Goal: Communication & Community: Answer question/provide support

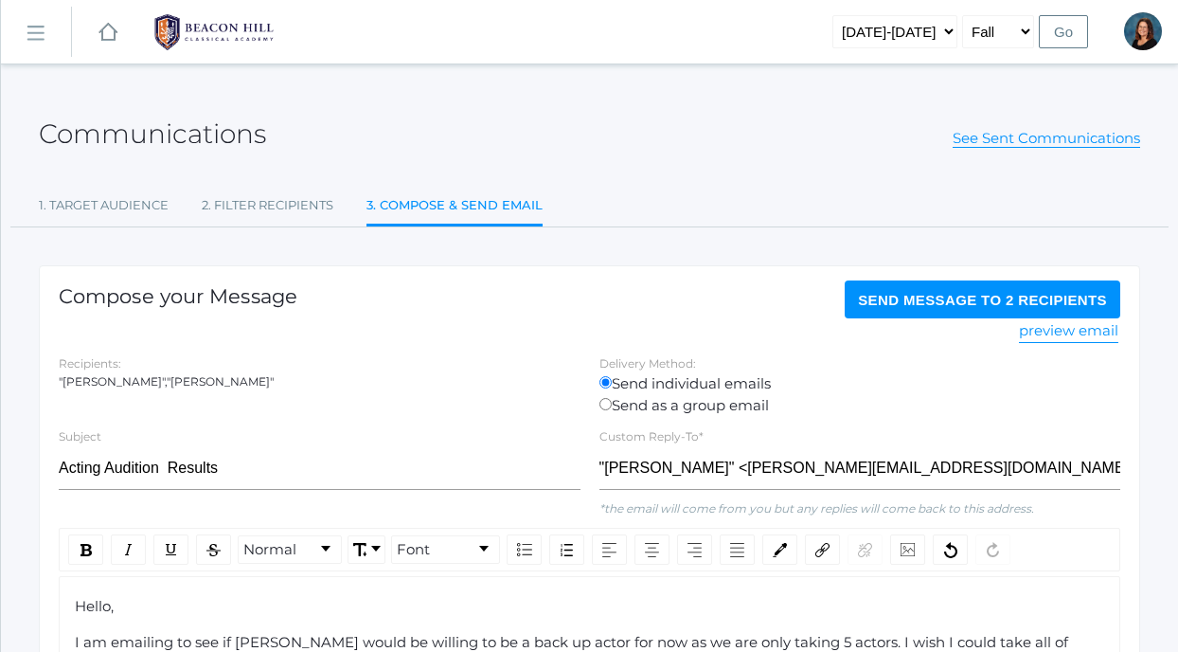
select select "1"
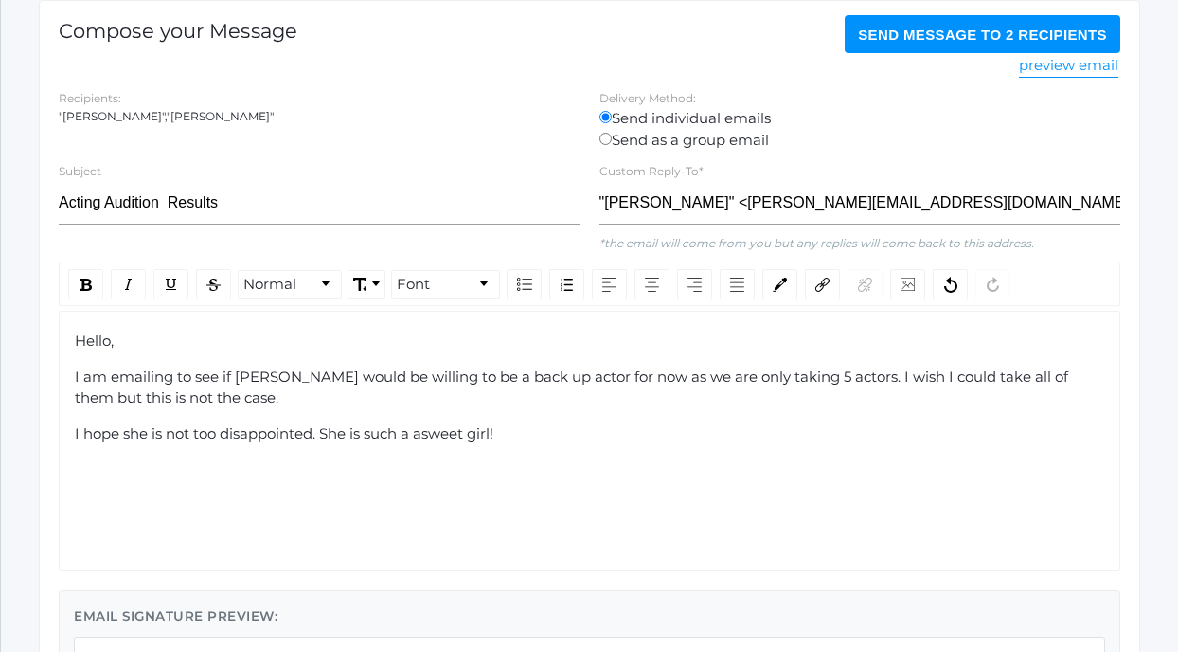
click at [196, 437] on span "I hope she is not too disappointed. She is such a asweet girl!" at bounding box center [284, 433] width 419 height 18
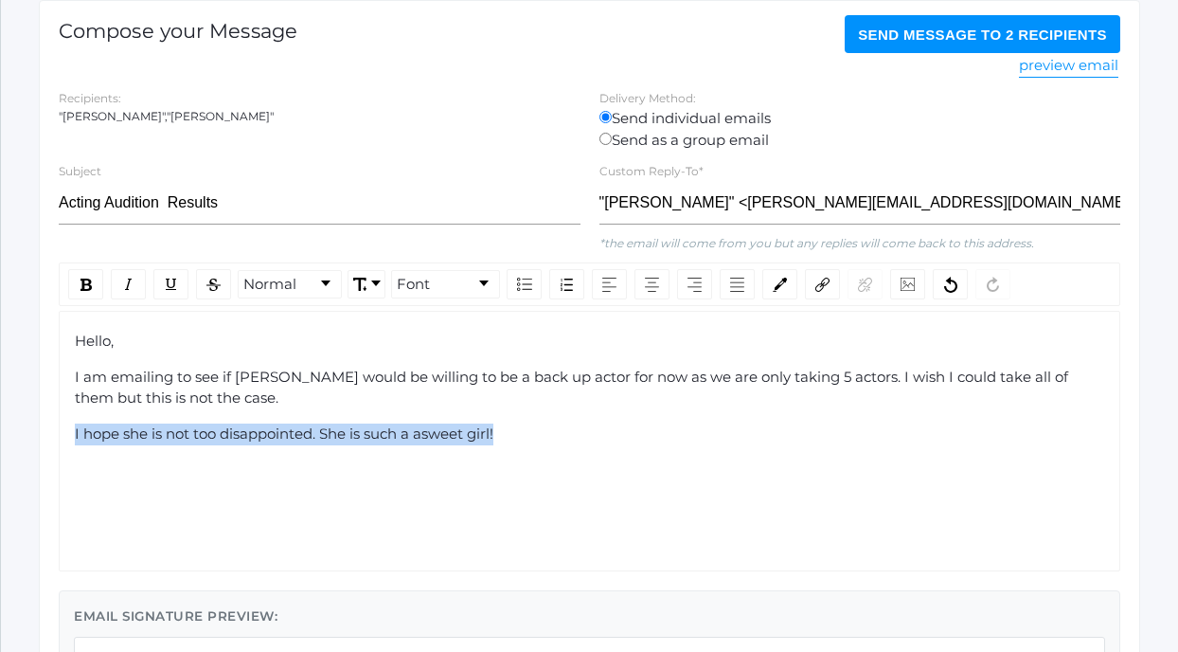
click at [196, 437] on span "I hope she is not too disappointed. She is such a asweet girl!" at bounding box center [284, 433] width 419 height 18
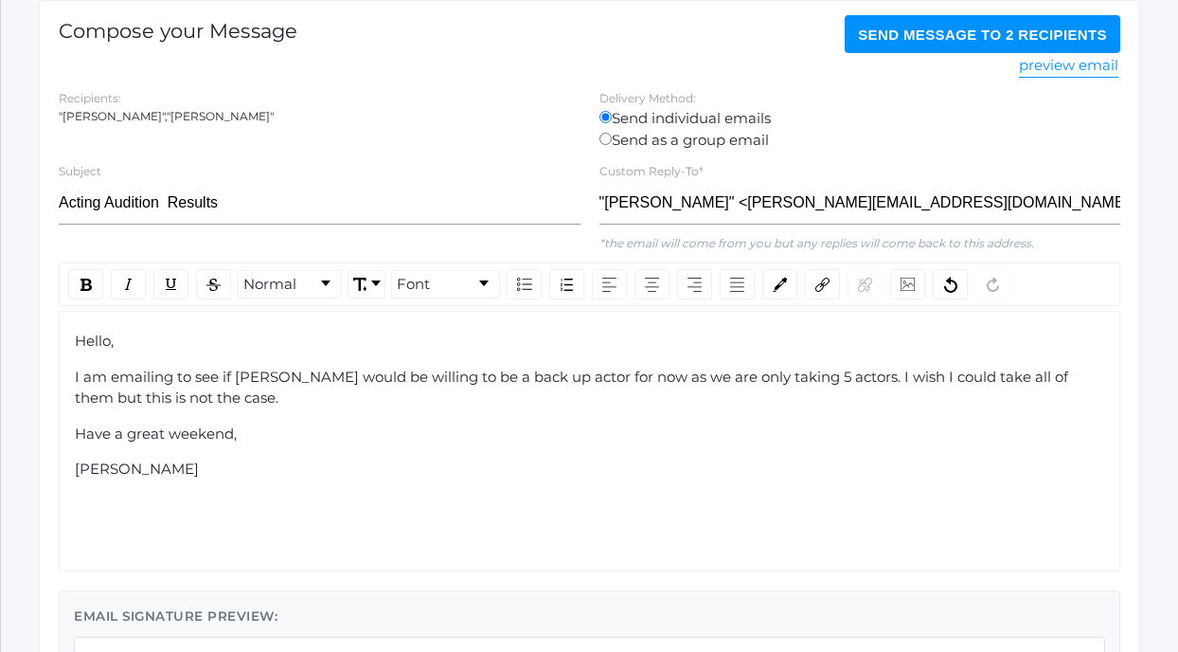
click at [663, 423] on div "Have a great weekend," at bounding box center [590, 434] width 1030 height 22
click at [191, 378] on span "I am emailing to see if [PERSON_NAME] would be willing to be a back up actor fo…" at bounding box center [573, 387] width 997 height 40
click at [194, 383] on span "I am emailing to see if [PERSON_NAME] would be willing to be a back up actor fo…" at bounding box center [573, 387] width 997 height 40
click at [654, 378] on span "I am emailing to say [PERSON_NAME] unfooortunately did not get the parrt she wa…" at bounding box center [582, 387] width 1015 height 40
click at [634, 380] on span "I am emailing to say [PERSON_NAME] unfooortunately did not get the parrt she wa…" at bounding box center [582, 387] width 1015 height 40
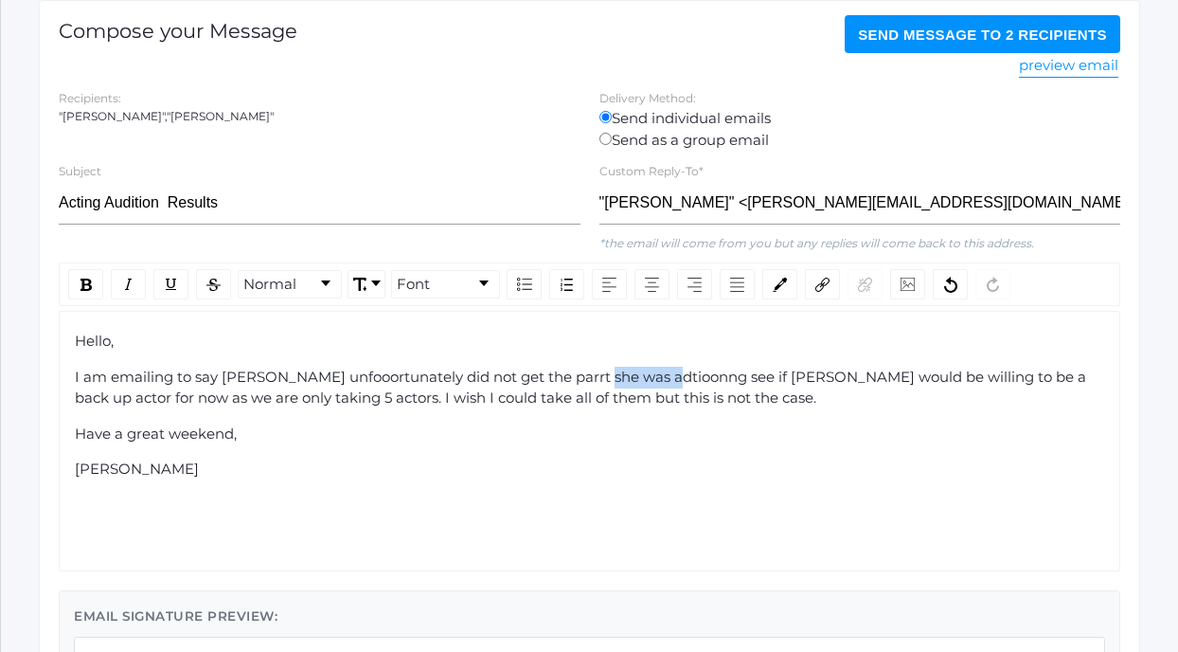
click at [666, 382] on span "I am emailing to say [PERSON_NAME] unfooortunately did not get the parrt she wa…" at bounding box center [582, 387] width 1015 height 40
click at [638, 381] on span "I am emailing to say [PERSON_NAME] unfooortunately did not get the parrt she wa…" at bounding box center [582, 387] width 1015 height 40
click at [660, 379] on span "I am emailing to say [PERSON_NAME] unfooortunately did not get the parrt she wa…" at bounding box center [582, 387] width 1015 height 40
click at [633, 384] on span "I am emailing to say [PERSON_NAME] unfooortunately did not get the parrt she wa…" at bounding box center [579, 387] width 1009 height 40
click at [611, 378] on span "I am emailing to say [PERSON_NAME] unfooortunately did not get the parrt she wa…" at bounding box center [575, 387] width 1001 height 40
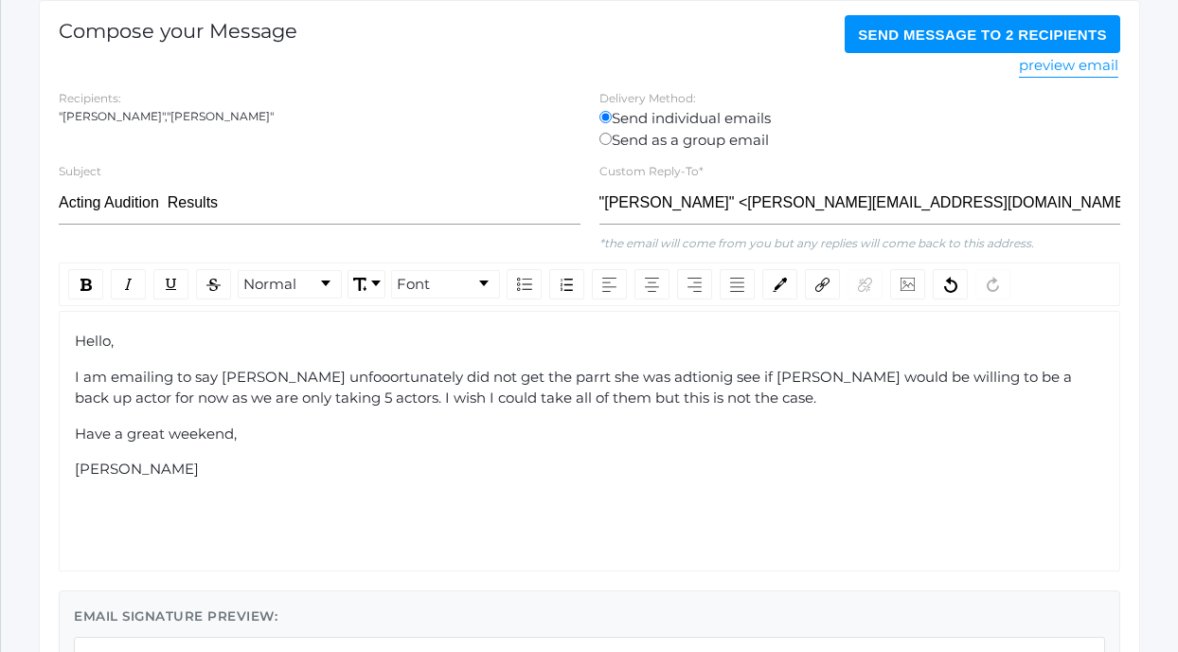
click at [603, 381] on span "I am emailing to say [PERSON_NAME] unfooortunately did not get the parrt she wa…" at bounding box center [575, 387] width 1001 height 40
click at [622, 380] on span "I am emailing to say [PERSON_NAME] unfooortunately did not get the parrt she wa…" at bounding box center [580, 387] width 1010 height 40
click at [660, 381] on span "I am emailing to say [PERSON_NAME] unfooortunately did not get the parrt she wa…" at bounding box center [582, 387] width 1014 height 40
click at [682, 391] on div "I am emailing to say [PERSON_NAME] unfooortunately did not get the parrt she wa…" at bounding box center [590, 387] width 1030 height 43
click at [523, 379] on span "I am emailing to say [PERSON_NAME] unfooortunately did not get the parrt she wa…" at bounding box center [587, 387] width 1024 height 40
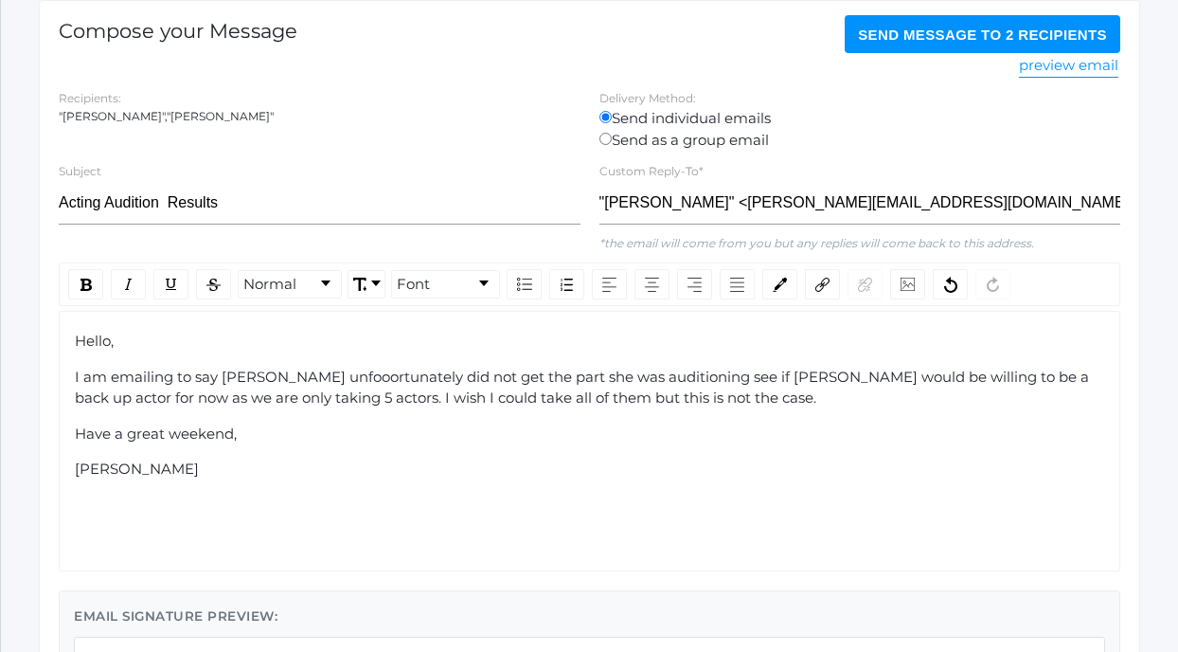
click at [308, 376] on span "I am emailing to say [PERSON_NAME] unfooortunately did not get the part she was…" at bounding box center [584, 387] width 1018 height 40
click at [657, 375] on span "I am emailing to say [PERSON_NAME] unfortunately did not get the part she was a…" at bounding box center [575, 387] width 1001 height 40
drag, startPoint x: 841, startPoint y: 372, endPoint x: 797, endPoint y: 371, distance: 43.6
click at [797, 371] on span "I am emailing to say [PERSON_NAME] unfortunately did not get the part she was a…" at bounding box center [574, 387] width 999 height 40
drag, startPoint x: 940, startPoint y: 380, endPoint x: 875, endPoint y: 375, distance: 65.5
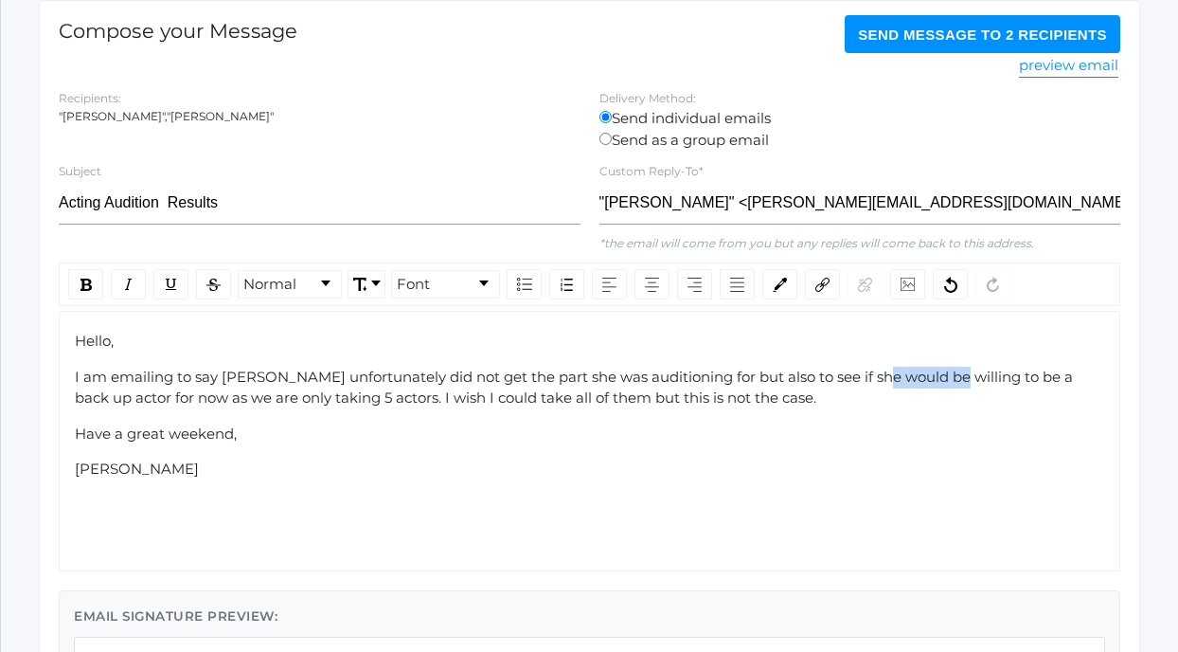
click at [875, 375] on span "I am emailing to say [PERSON_NAME] unfortunately did not get the part she was a…" at bounding box center [576, 387] width 1002 height 40
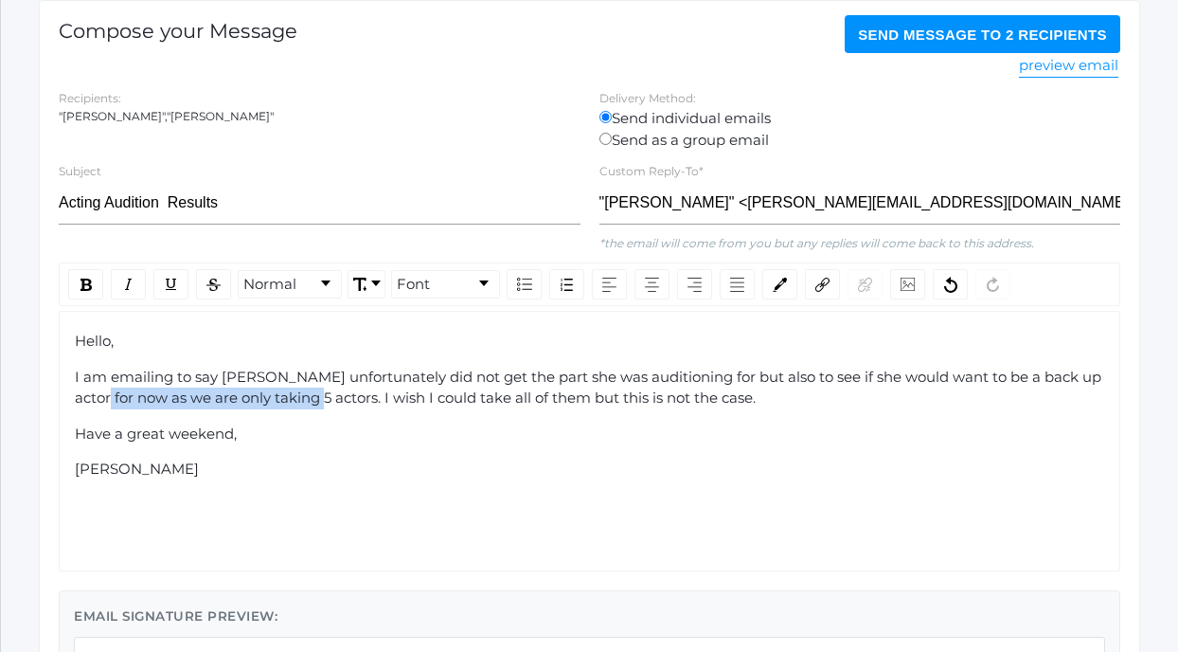
drag, startPoint x: 313, startPoint y: 401, endPoint x: 103, endPoint y: 401, distance: 210.2
click at [103, 401] on span "I am emailing to say [PERSON_NAME] unfortunately did not get the part she was a…" at bounding box center [590, 387] width 1030 height 40
click at [321, 397] on span "I am emailing to say [PERSON_NAME] unfortunately did not get the part she was a…" at bounding box center [590, 387] width 1030 height 40
drag, startPoint x: 257, startPoint y: 401, endPoint x: 131, endPoint y: 406, distance: 126.1
click at [131, 406] on span "I am emailing to say [PERSON_NAME] unfortunately did not get the part she was a…" at bounding box center [590, 387] width 1030 height 40
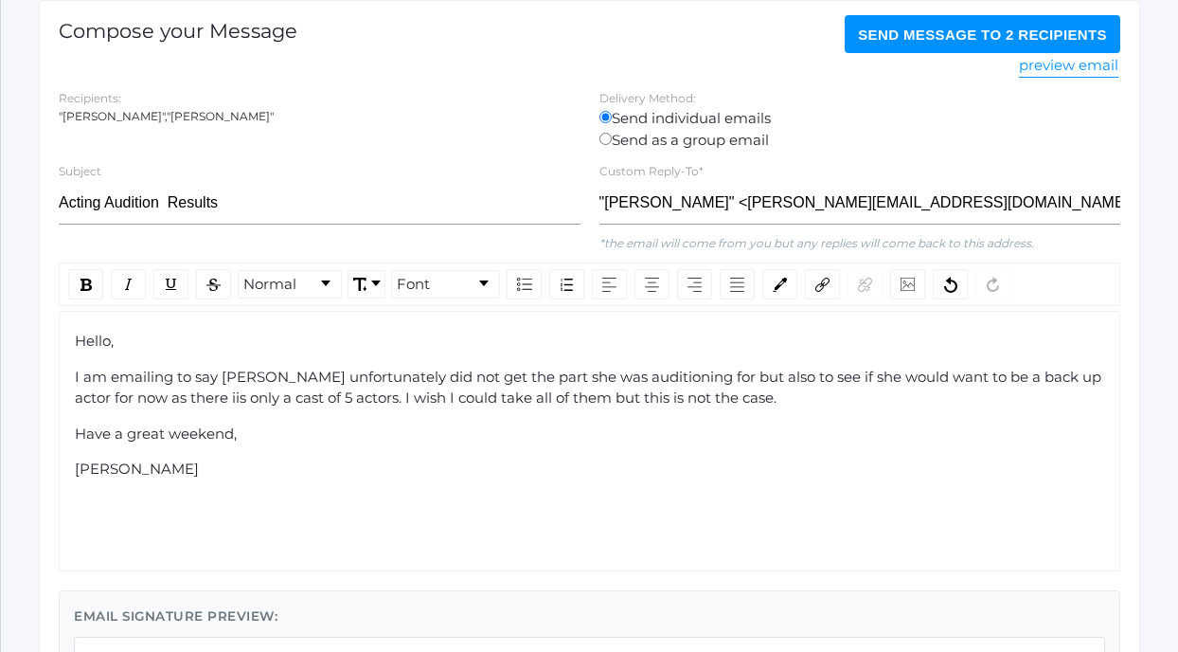
click at [170, 404] on span "I am emailing to say [PERSON_NAME] unfortunately did not get the part she was a…" at bounding box center [590, 387] width 1030 height 40
click at [174, 403] on span "I am emailing to say [PERSON_NAME] unfortunately did not get the part she was a…" at bounding box center [590, 387] width 1030 height 40
click at [960, 377] on span "I am emailing to say [PERSON_NAME] unfortunately did not get the part she was a…" at bounding box center [590, 387] width 1030 height 40
click at [1027, 380] on span "I am emailing to say [PERSON_NAME] unfortunately did not get the part she was a…" at bounding box center [589, 387] width 1028 height 40
click at [106, 402] on span "I am emailing to say [PERSON_NAME] unfortunately did not get the part she was a…" at bounding box center [589, 387] width 1028 height 40
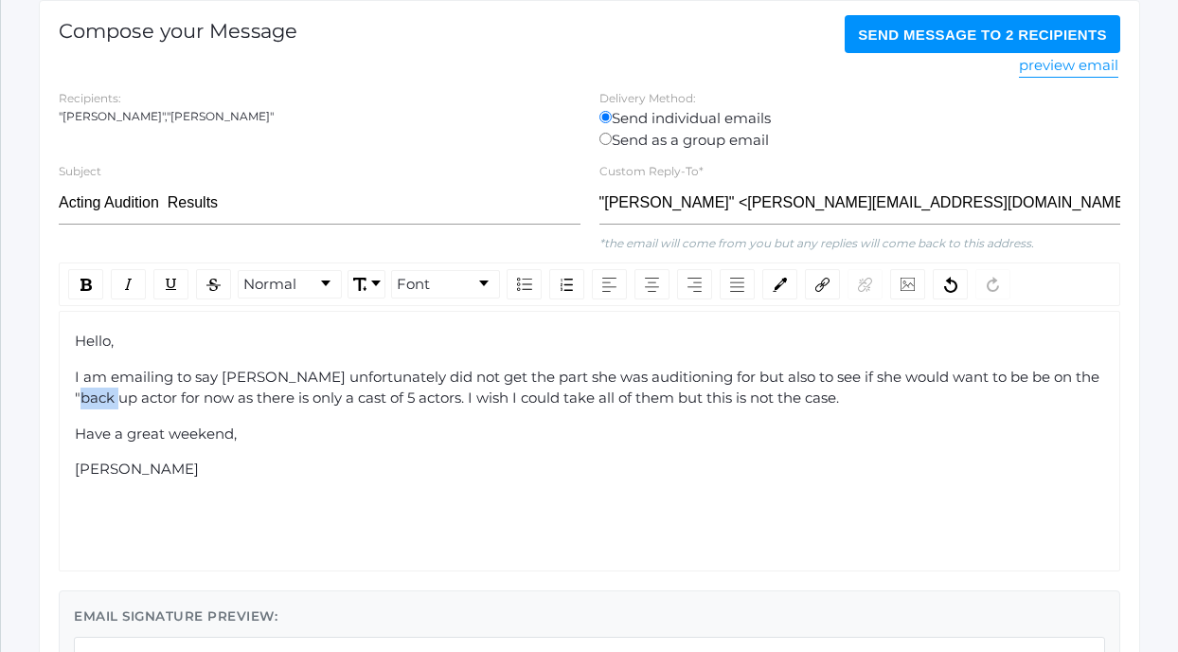
drag, startPoint x: 109, startPoint y: 401, endPoint x: 73, endPoint y: 408, distance: 36.8
click at [73, 408] on div "Hello, I am emailing to say [PERSON_NAME] unfortunately did not get the part sh…" at bounding box center [590, 441] width 1062 height 260
click at [231, 402] on span "I am emailing to say [PERSON_NAME] unfortunately did not get the part she was a…" at bounding box center [589, 387] width 1028 height 40
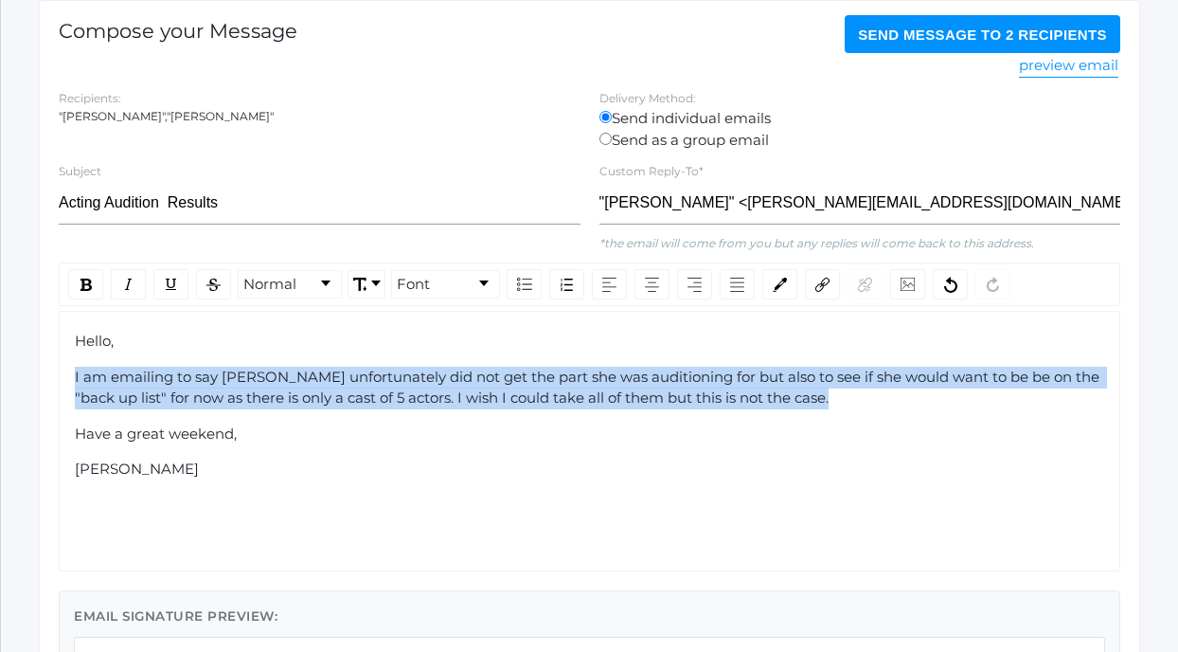
click at [231, 402] on span "I am emailing to say [PERSON_NAME] unfortunately did not get the part she was a…" at bounding box center [589, 387] width 1028 height 40
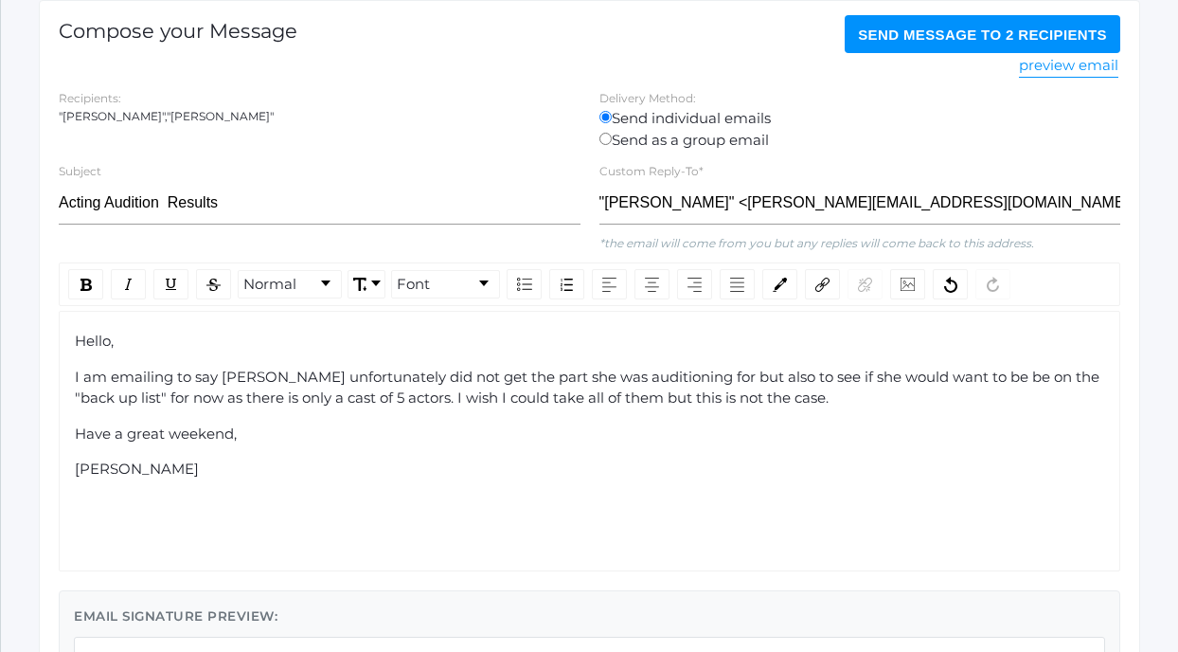
click at [233, 427] on span "Have a great weekend," at bounding box center [156, 433] width 162 height 18
click at [224, 400] on span "I am emailing to say [PERSON_NAME] unfortunately did not get the part she was a…" at bounding box center [589, 387] width 1028 height 40
drag, startPoint x: 342, startPoint y: 394, endPoint x: 284, endPoint y: 394, distance: 57.8
click at [284, 394] on span "I am emailing to say [PERSON_NAME] unfortunately did not get the part she was a…" at bounding box center [589, 387] width 1028 height 40
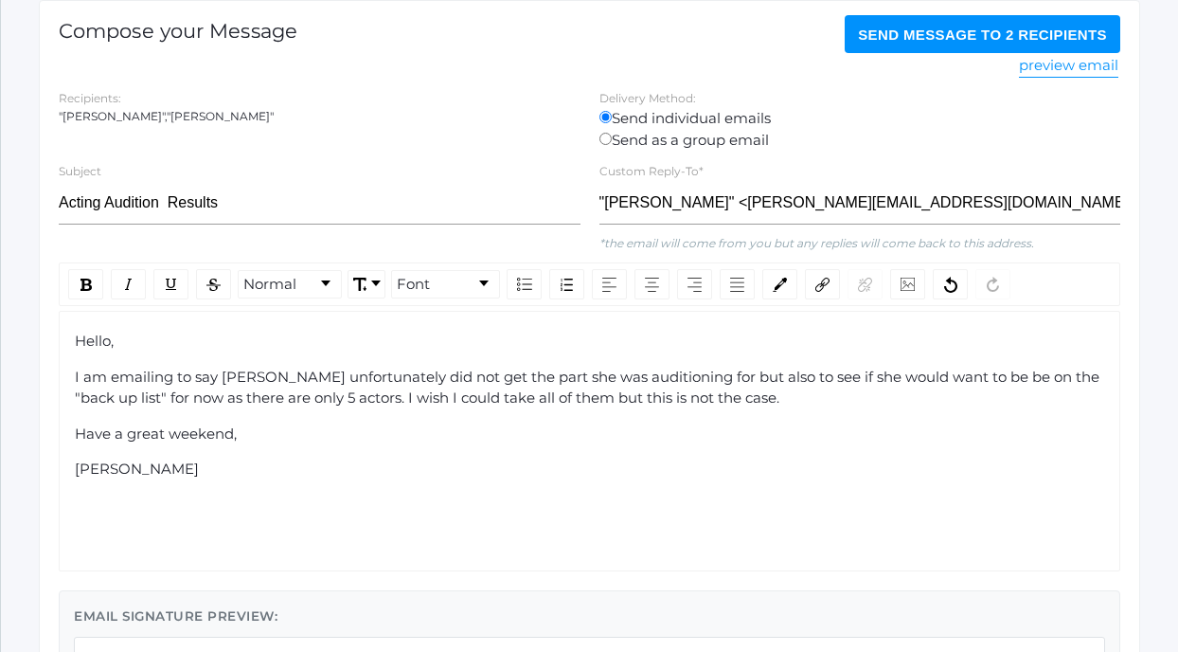
click at [336, 403] on span "I am emailing to say [PERSON_NAME] unfortunately did not get the part she was a…" at bounding box center [589, 387] width 1028 height 40
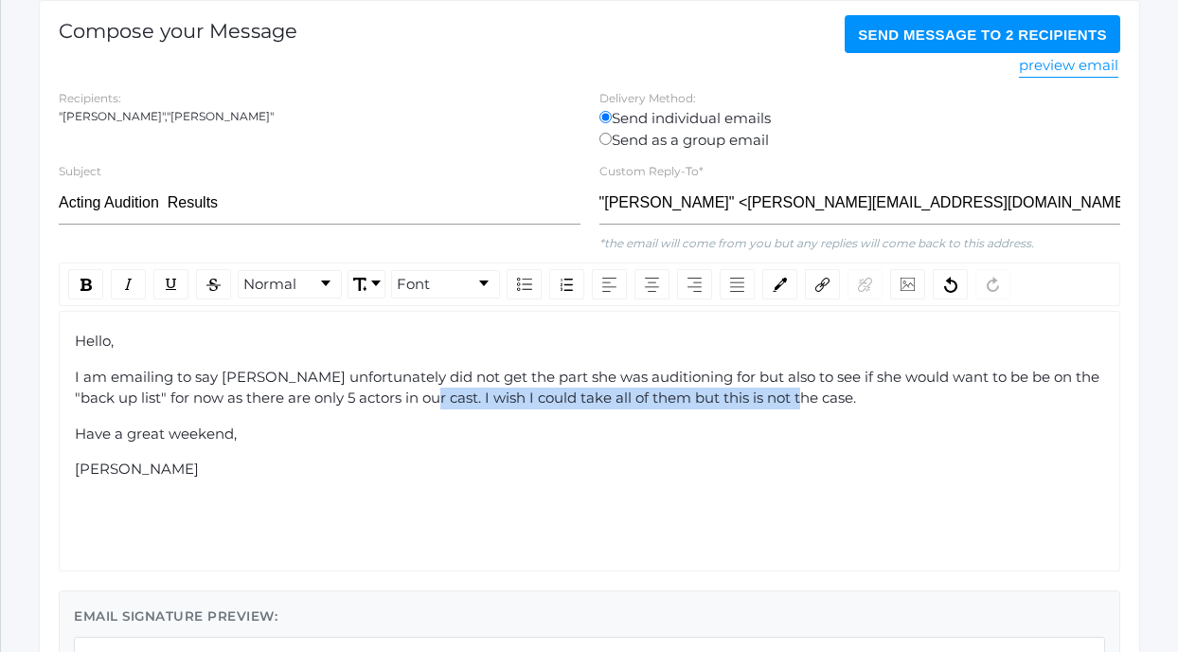
drag, startPoint x: 796, startPoint y: 400, endPoint x: 422, endPoint y: 399, distance: 374.1
click at [422, 399] on span "I am emailing to say [PERSON_NAME] unfortunately did not get the part she was a…" at bounding box center [589, 387] width 1028 height 40
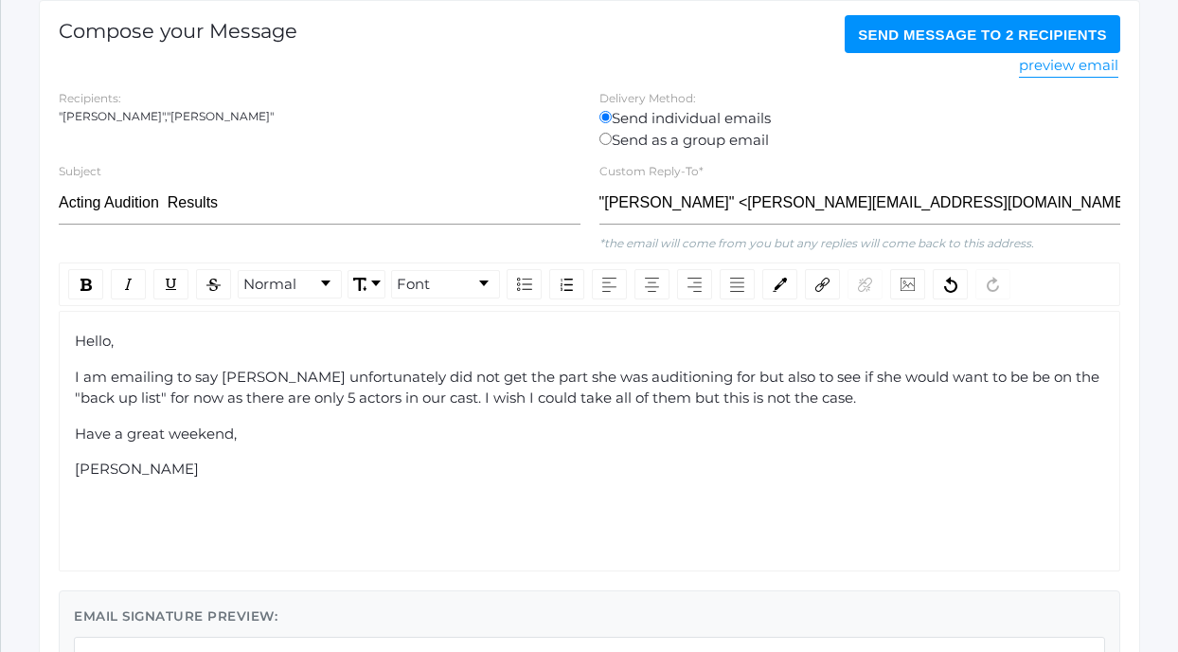
click at [221, 373] on span "I am emailing to say [PERSON_NAME] unfortunately did not get the part she was a…" at bounding box center [589, 387] width 1028 height 40
click at [269, 378] on span "I am emailing to say that one, [PERSON_NAME] unfortunately did not get the part…" at bounding box center [587, 387] width 1024 height 40
click at [283, 384] on span "I am emailing to say that one, [PERSON_NAME] unfortunately did not get the part…" at bounding box center [587, 387] width 1024 height 40
drag, startPoint x: 768, startPoint y: 378, endPoint x: 743, endPoint y: 377, distance: 24.6
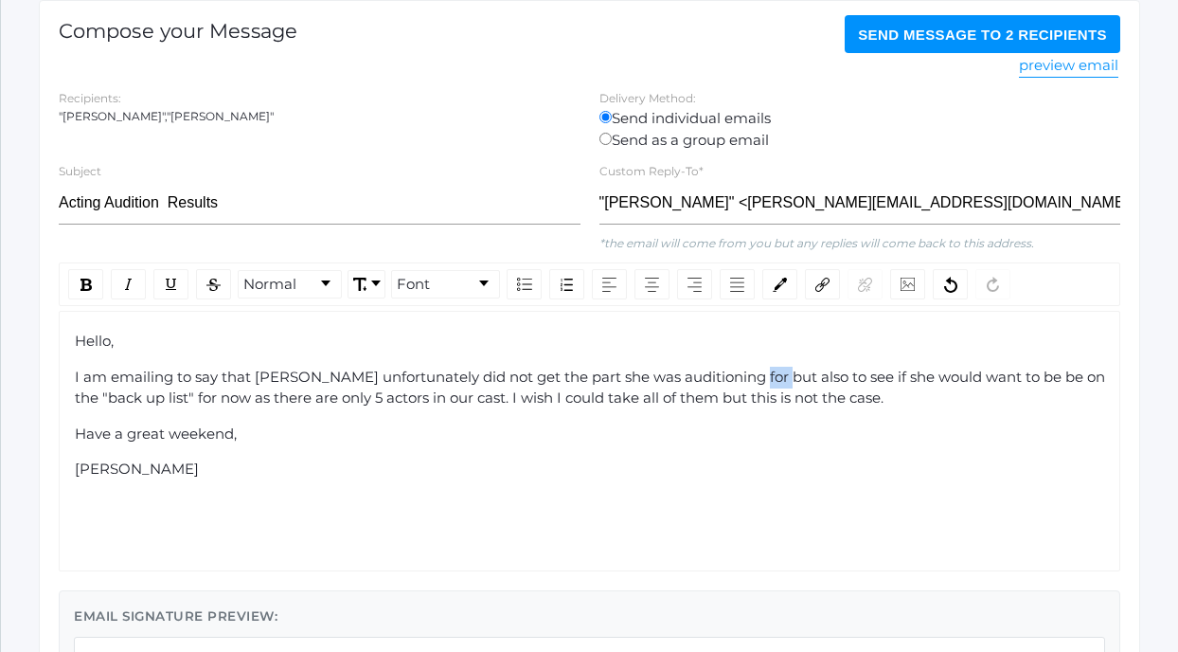
click at [743, 377] on span "I am emailing to say that [PERSON_NAME] unfortunately did not get the part she …" at bounding box center [592, 387] width 1034 height 40
drag, startPoint x: 786, startPoint y: 381, endPoint x: 741, endPoint y: 375, distance: 45.8
click at [741, 375] on span "I am emailing to say that [PERSON_NAME] unfortunately did not get the part she …" at bounding box center [592, 387] width 1034 height 40
click at [892, 380] on span "I am emailing to say that [PERSON_NAME] unfortunately did not get the part she …" at bounding box center [585, 387] width 1021 height 40
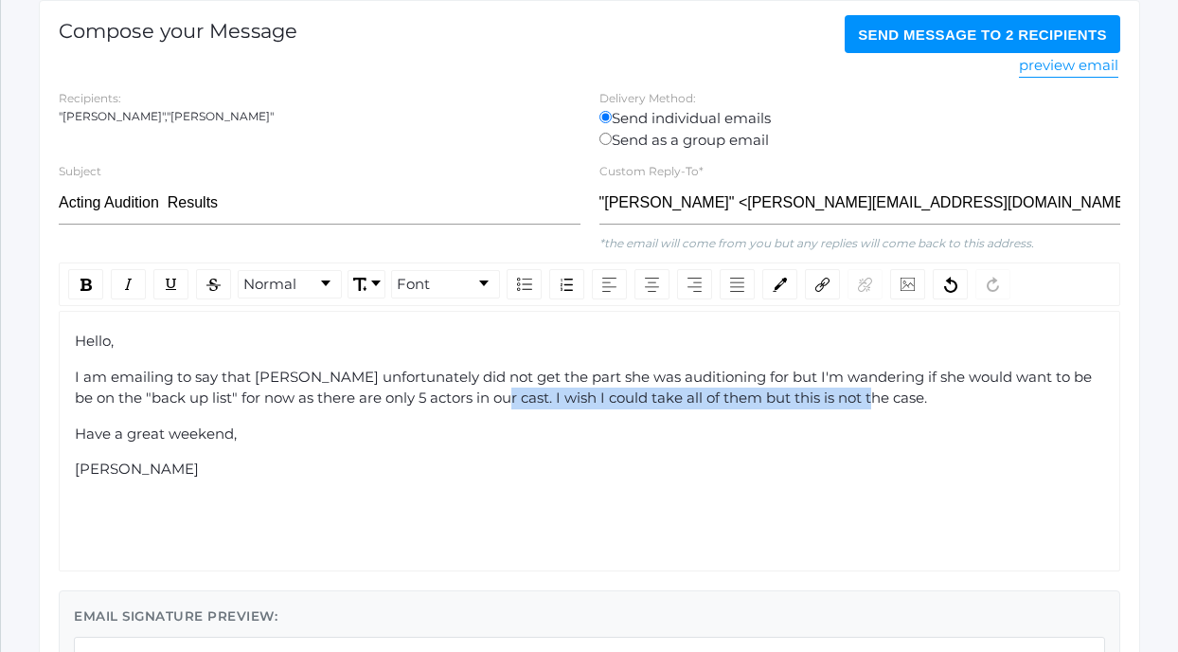
drag, startPoint x: 861, startPoint y: 401, endPoint x: 489, endPoint y: 397, distance: 372.2
click at [489, 397] on span "I am emailing to say that [PERSON_NAME] unfortunately did not get the part she …" at bounding box center [585, 387] width 1021 height 40
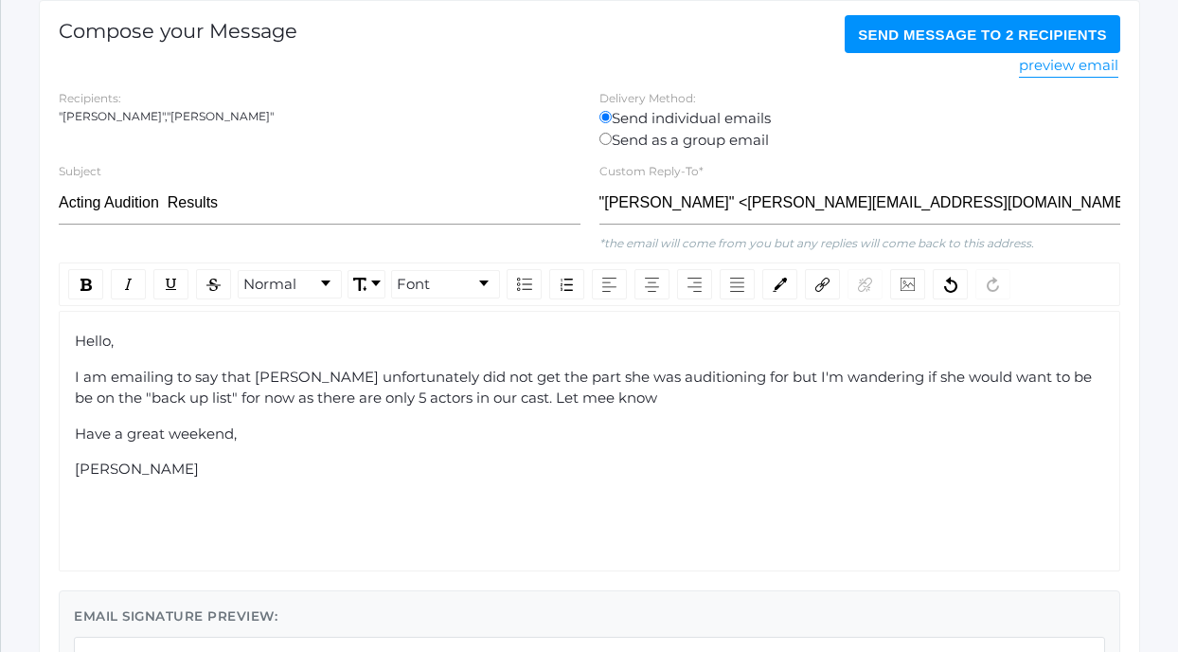
click at [544, 406] on span "I am emailing to say that [PERSON_NAME] unfortunately did not get the part she …" at bounding box center [585, 387] width 1021 height 40
click at [582, 410] on div "Hello, I am emailing to say that [PERSON_NAME] unfortunately did not get the pa…" at bounding box center [590, 405] width 1030 height 150
click at [582, 402] on span "I am emailing to say that [PERSON_NAME] unfortunately did not get the part she …" at bounding box center [585, 387] width 1021 height 40
click at [784, 380] on span "I am emailing to say that [PERSON_NAME] unfortunately did not get the part she …" at bounding box center [585, 387] width 1021 height 40
click at [1013, 375] on span "I am emailing to say that [PERSON_NAME] unfortunately did not get the part she …" at bounding box center [585, 387] width 1021 height 40
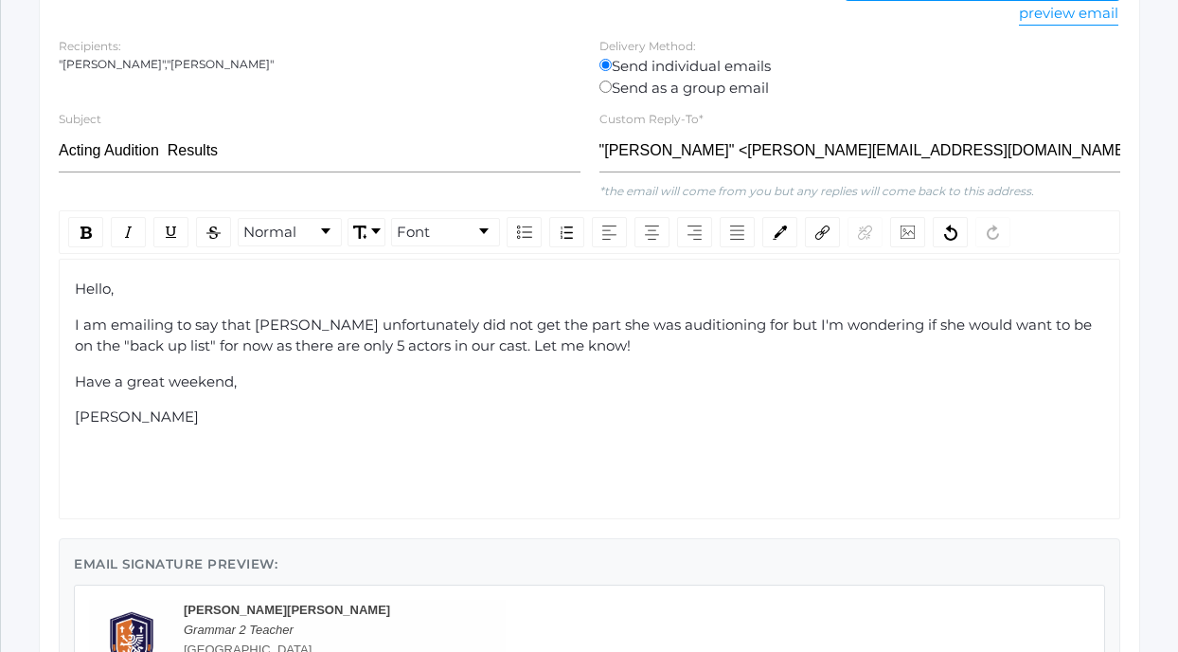
scroll to position [345, 0]
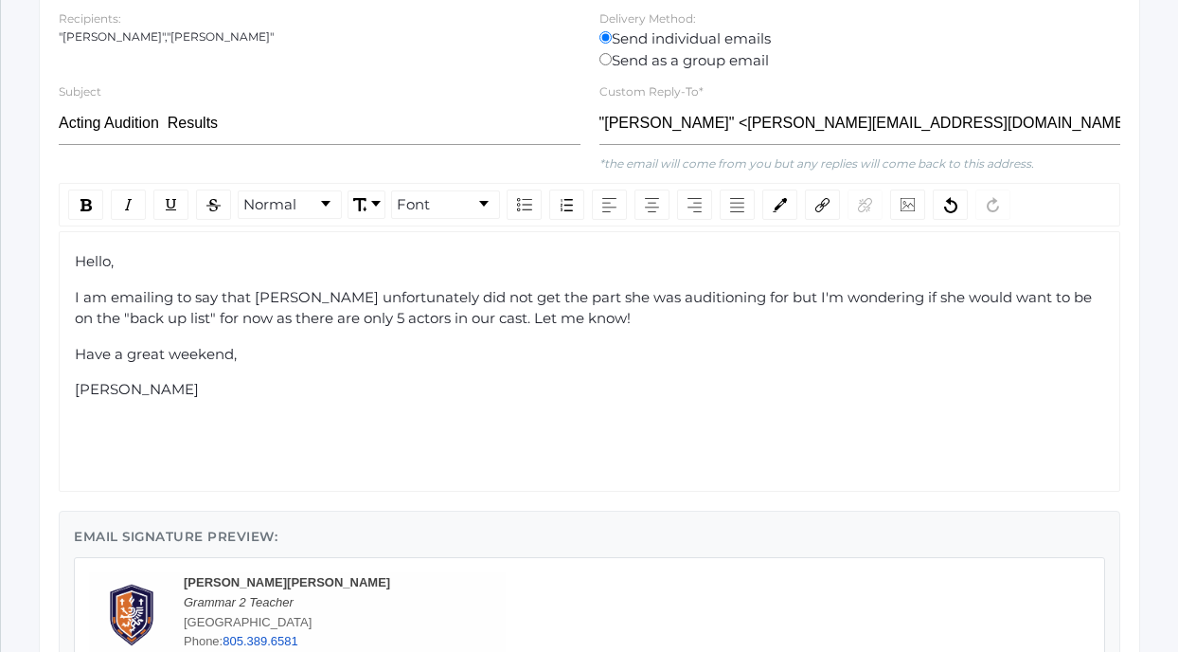
click at [478, 317] on span "I am emailing to say that [PERSON_NAME] unfortunately did not get the part she …" at bounding box center [585, 308] width 1021 height 40
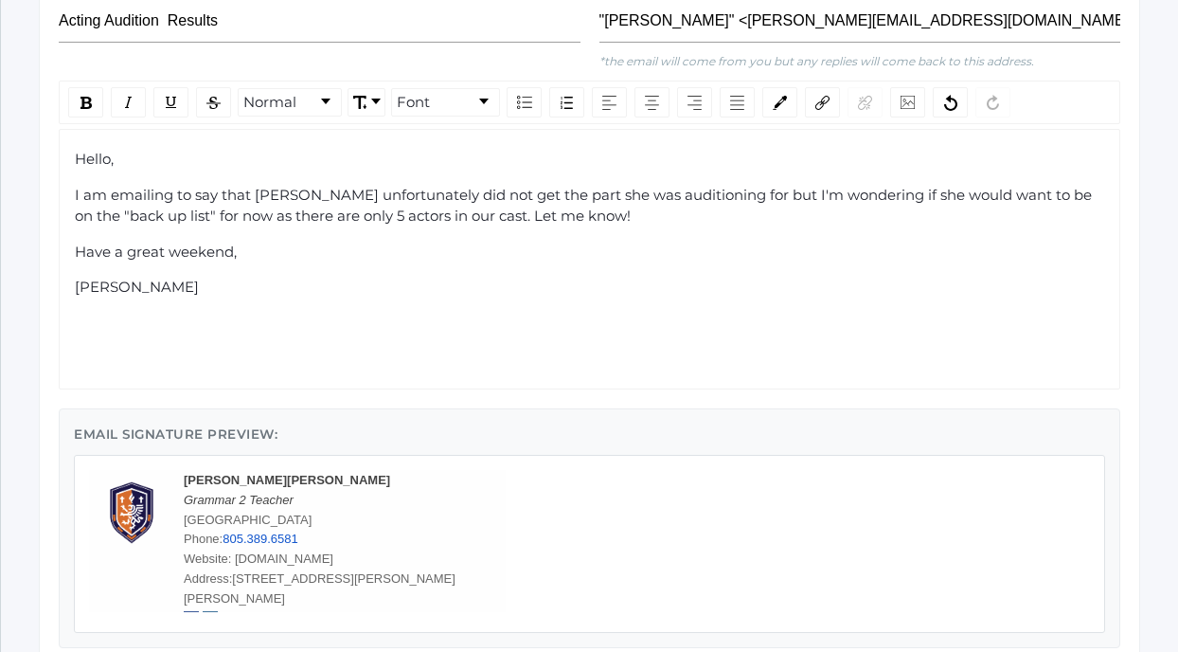
scroll to position [436, 0]
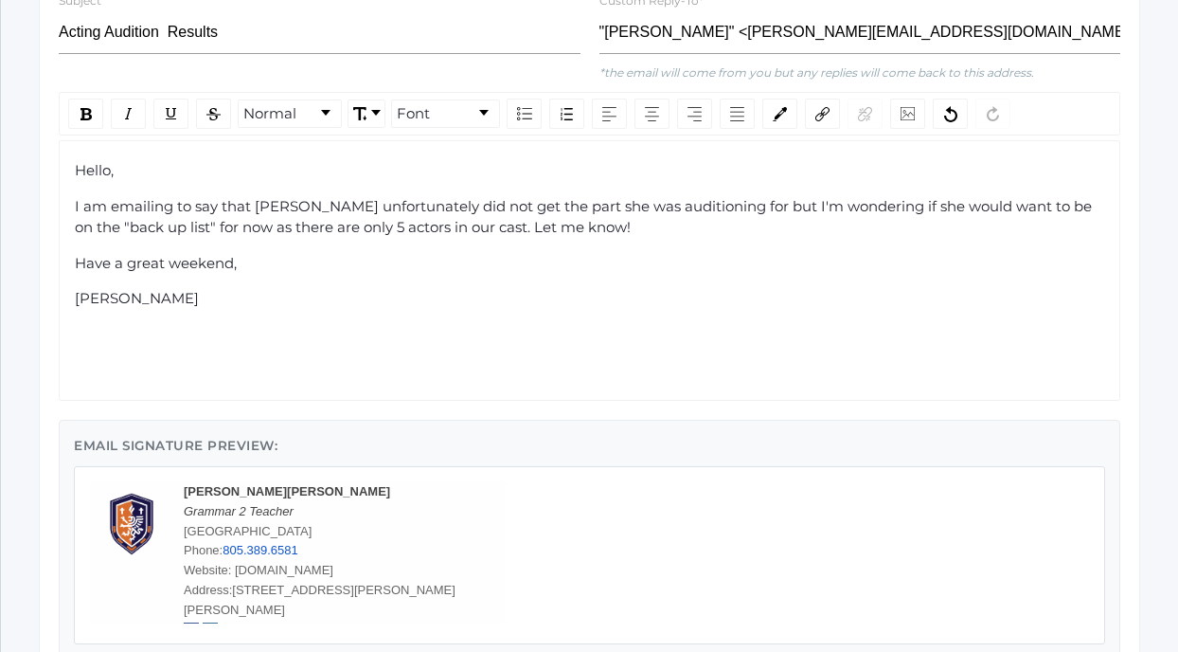
click at [652, 275] on div "Hello, I am emailing to say that [PERSON_NAME] unfortunately did not get the pa…" at bounding box center [590, 235] width 1030 height 150
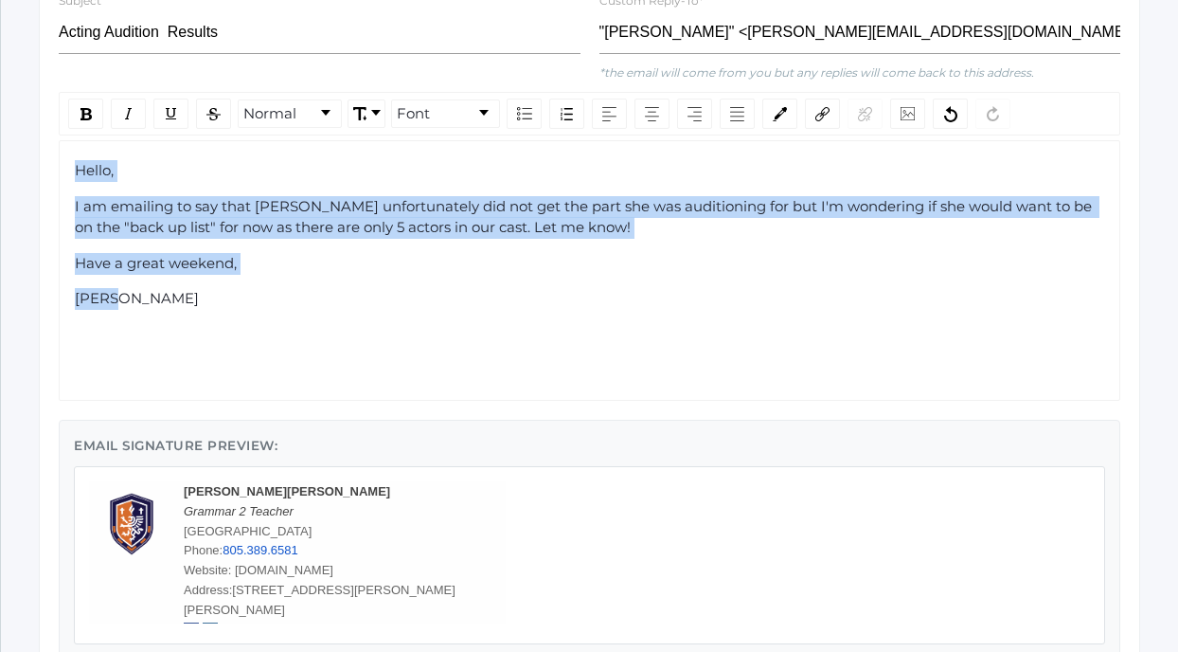
copy div "Hello, I am emailing to say that [PERSON_NAME] unfortunately did not get the pa…"
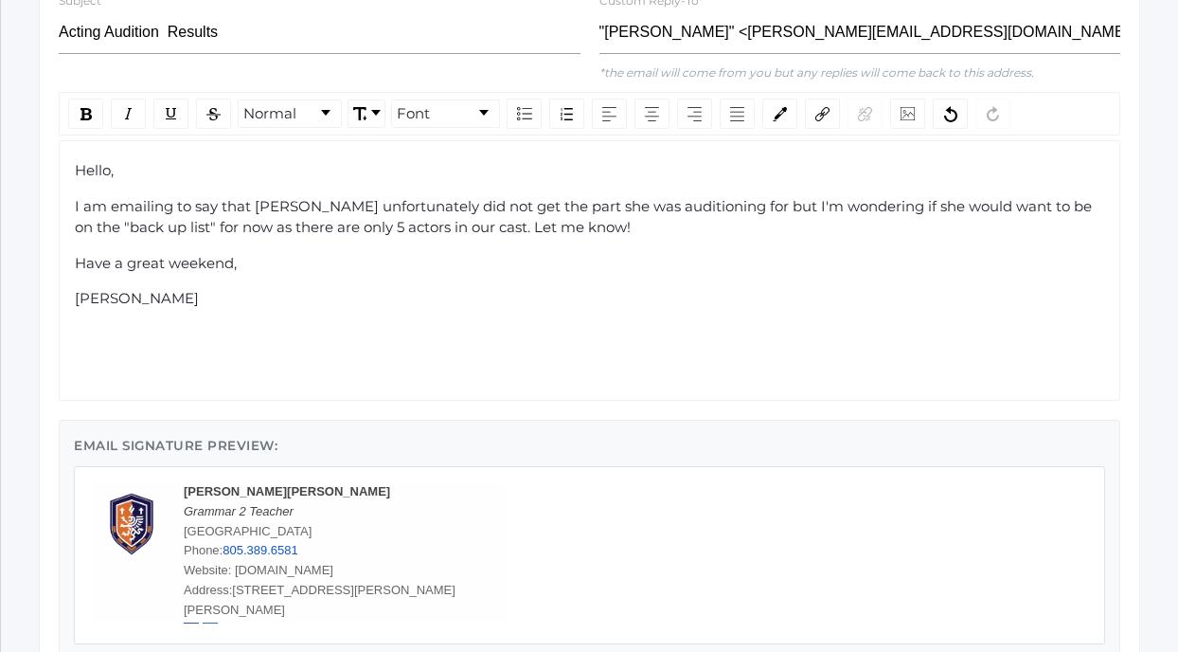
click at [200, 368] on div "Hello, I am emailing to say that [PERSON_NAME] unfortunately did not get the pa…" at bounding box center [590, 270] width 1062 height 260
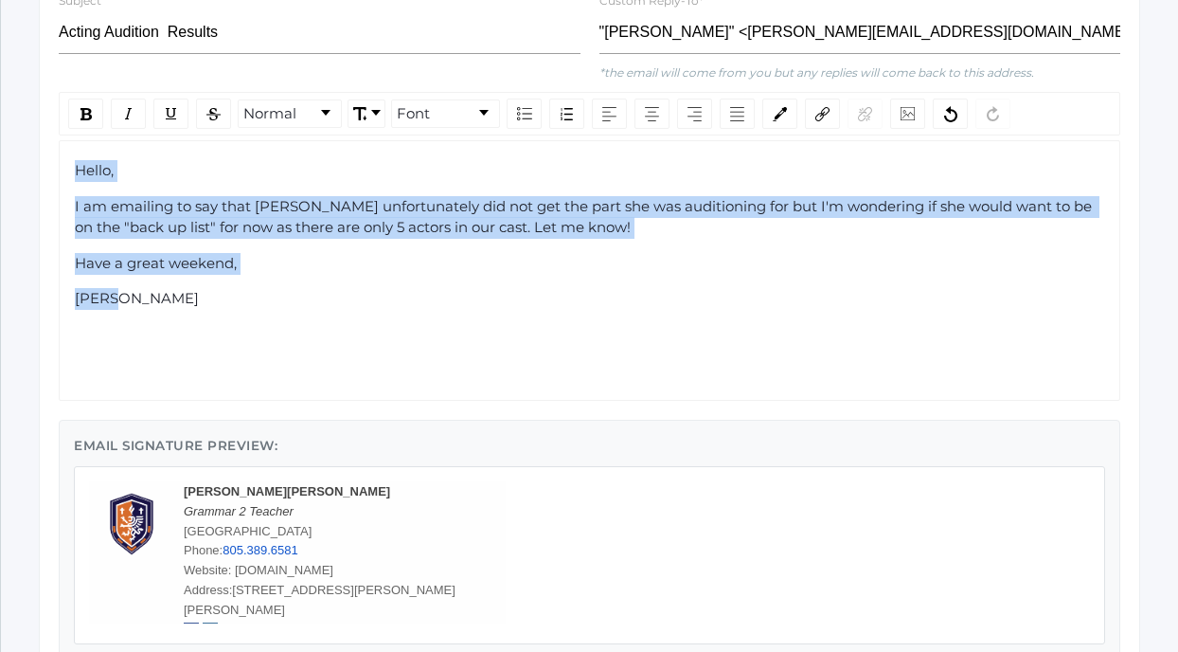
click at [324, 298] on div "[PERSON_NAME]" at bounding box center [590, 299] width 1030 height 22
